Goal: Task Accomplishment & Management: Use online tool/utility

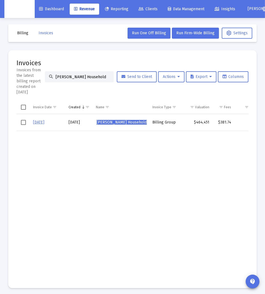
scroll to position [0, 69]
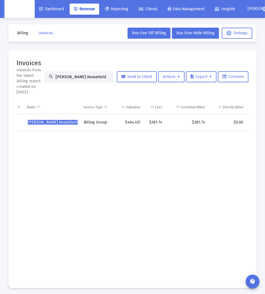
click at [75, 77] on input "[PERSON_NAME] Household" at bounding box center [83, 76] width 54 height 5
paste input "[PERSON_NAME]"
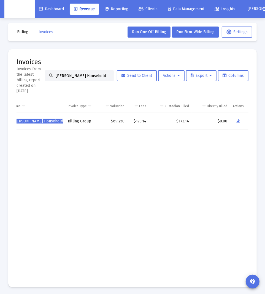
scroll to position [2, 0]
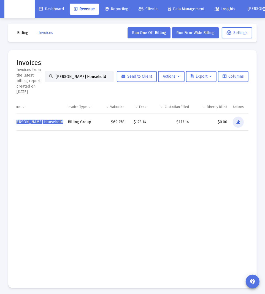
click at [239, 123] on icon "Data grid" at bounding box center [239, 122] width 4 height 7
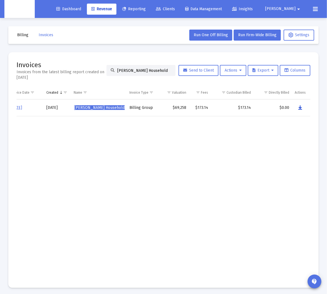
scroll to position [0, 22]
click at [134, 70] on input "[PERSON_NAME] Household" at bounding box center [144, 70] width 54 height 5
paste input "[PERSON_NAME]"
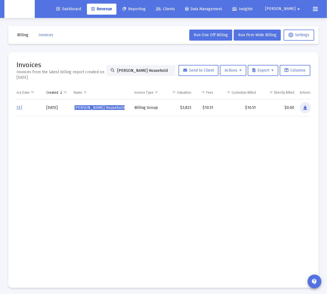
click at [265, 109] on icon "Data grid" at bounding box center [305, 107] width 4 height 7
click at [158, 69] on input "[PERSON_NAME] Household" at bounding box center [144, 70] width 54 height 5
paste input "y Demong"
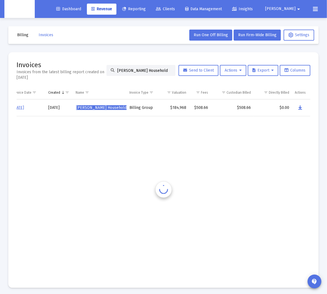
scroll to position [0, 20]
click at [265, 106] on icon "Data grid" at bounding box center [301, 107] width 4 height 7
click at [141, 71] on input "[PERSON_NAME] Household" at bounding box center [144, 70] width 54 height 5
click at [140, 70] on input "[PERSON_NAME] Household" at bounding box center [144, 70] width 54 height 5
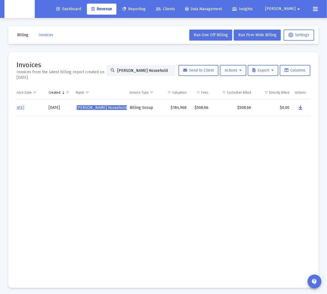
click at [140, 70] on input "[PERSON_NAME] Household" at bounding box center [144, 70] width 54 height 5
paste input "[PERSON_NAME]"
drag, startPoint x: 223, startPoint y: 121, endPoint x: 234, endPoint y: 113, distance: 14.2
click at [223, 121] on td "Data grid" at bounding box center [232, 197] width 43 height 163
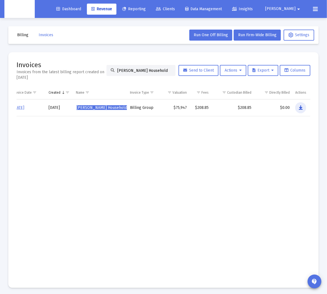
click at [265, 107] on icon "Data grid" at bounding box center [301, 107] width 4 height 7
click at [150, 72] on input "[PERSON_NAME] Household" at bounding box center [144, 70] width 54 height 5
click at [165, 69] on input "[PERSON_NAME] Household" at bounding box center [144, 70] width 54 height 5
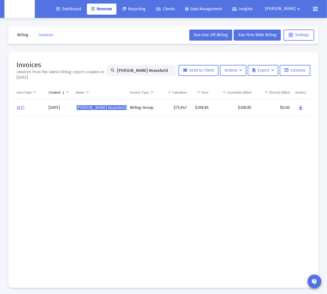
click at [165, 69] on input "[PERSON_NAME] Household" at bounding box center [144, 70] width 54 height 5
paste input "[PERSON_NAME]"
click at [265, 106] on icon "Data grid" at bounding box center [305, 107] width 4 height 7
click at [125, 71] on input "[PERSON_NAME] Household" at bounding box center [144, 70] width 54 height 5
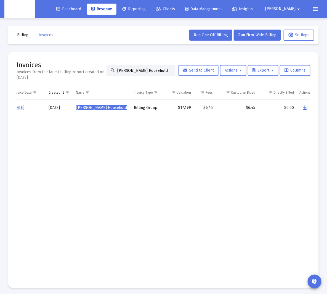
click at [125, 71] on input "[PERSON_NAME] Household" at bounding box center [144, 70] width 54 height 5
paste input "[PERSON_NAME] Household"
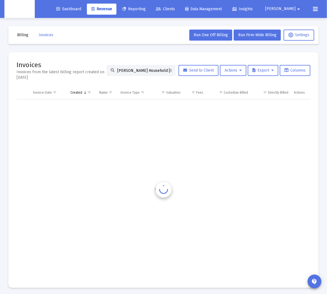
scroll to position [0, 0]
click at [125, 71] on input "[PERSON_NAME] Household [PERSON_NAME] Household" at bounding box center [144, 70] width 54 height 5
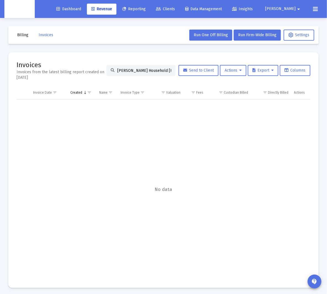
paste input
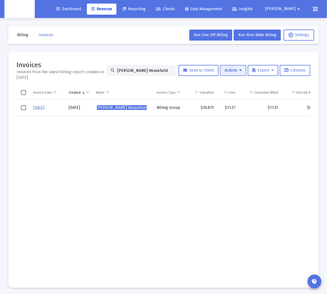
click at [242, 72] on button "Actions" at bounding box center [233, 70] width 26 height 11
click at [247, 100] on button "Load Historical Invoices" at bounding box center [247, 97] width 59 height 13
click at [201, 120] on td "Data grid" at bounding box center [201, 197] width 31 height 163
click at [238, 74] on button "Actions" at bounding box center [233, 70] width 26 height 11
click at [243, 98] on button "Load Historical Invoices" at bounding box center [247, 97] width 59 height 13
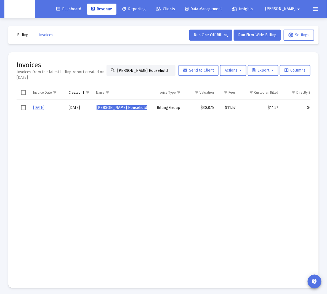
click at [247, 129] on td "Data grid" at bounding box center [259, 197] width 43 height 163
click at [136, 140] on td "Data grid" at bounding box center [123, 197] width 61 height 163
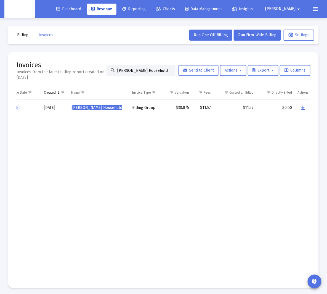
scroll to position [0, 27]
click at [265, 116] on td "Data grid" at bounding box center [301, 197] width 18 height 163
click at [265, 109] on icon "Data grid" at bounding box center [301, 107] width 4 height 7
click at [148, 68] on input "[PERSON_NAME] Household" at bounding box center [144, 70] width 54 height 5
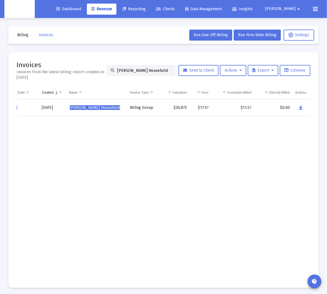
click at [148, 68] on input "[PERSON_NAME] Household" at bounding box center [144, 70] width 54 height 5
paste input "[PERSON_NAME]"
click at [265, 107] on icon "Data grid" at bounding box center [300, 107] width 4 height 7
click at [134, 71] on input "[PERSON_NAME] Household" at bounding box center [144, 70] width 54 height 5
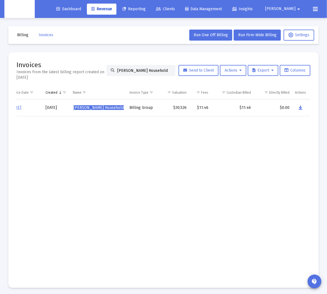
click at [134, 71] on input "[PERSON_NAME] Household" at bounding box center [144, 70] width 54 height 5
paste input "[PERSON_NAME]"
click at [265, 108] on icon "Data grid" at bounding box center [301, 107] width 4 height 7
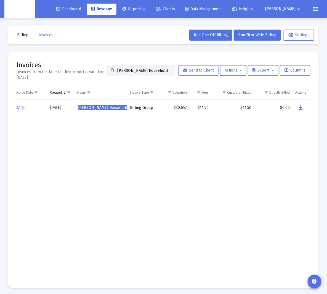
click at [137, 70] on input "[PERSON_NAME] Household" at bounding box center [144, 70] width 54 height 5
paste input "awrence"
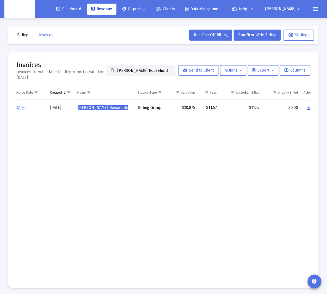
type input "[PERSON_NAME] Household"
click at [265, 127] on td "Data grid" at bounding box center [281, 197] width 38 height 163
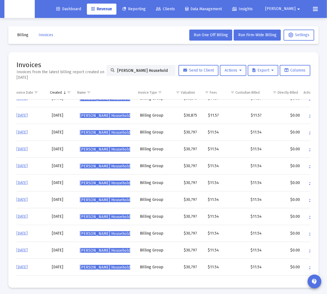
scroll to position [0, 17]
